Goal: Find specific page/section: Find specific page/section

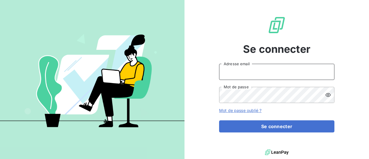
click at [243, 72] on input "Adresse email" at bounding box center [276, 72] width 115 height 16
type input "[PERSON_NAME][EMAIL_ADDRESS][DOMAIN_NAME]"
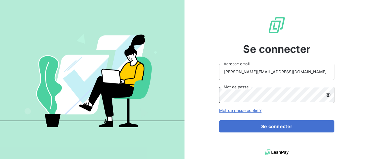
click at [219, 120] on button "Se connecter" at bounding box center [276, 126] width 115 height 12
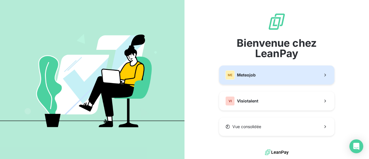
click at [265, 80] on button "ME Meteojob" at bounding box center [276, 75] width 115 height 19
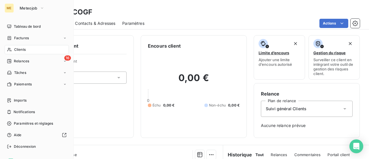
click at [25, 51] on span "Clients" at bounding box center [20, 49] width 12 height 5
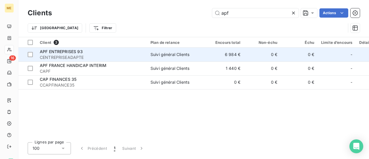
type input "apf"
click at [117, 53] on div "APF ENTREPRISES 93" at bounding box center [92, 52] width 104 height 6
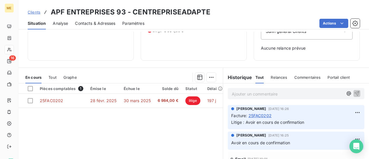
scroll to position [87, 0]
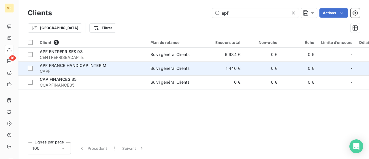
click at [94, 64] on span "APF FRANCE HANDICAP INTERIM" at bounding box center [73, 65] width 67 height 5
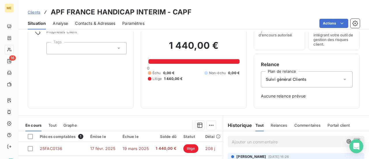
scroll to position [58, 0]
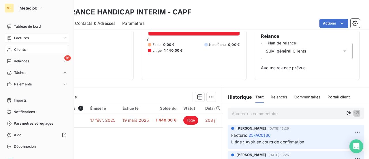
click at [27, 40] on span "Factures" at bounding box center [21, 37] width 15 height 5
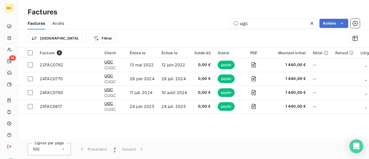
type input "ugc"
